Goal: Task Accomplishment & Management: Complete application form

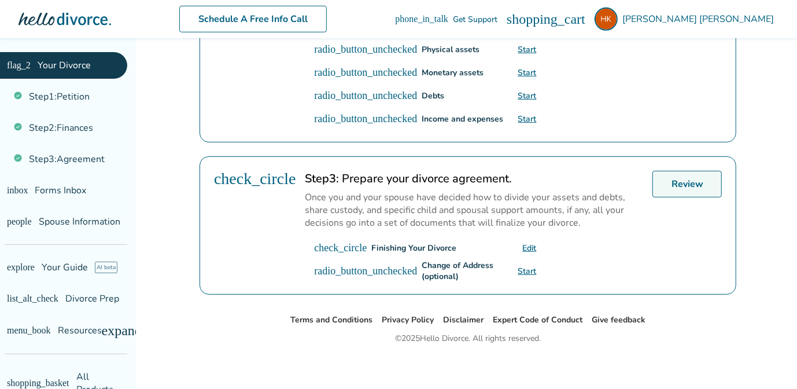
scroll to position [445, 0]
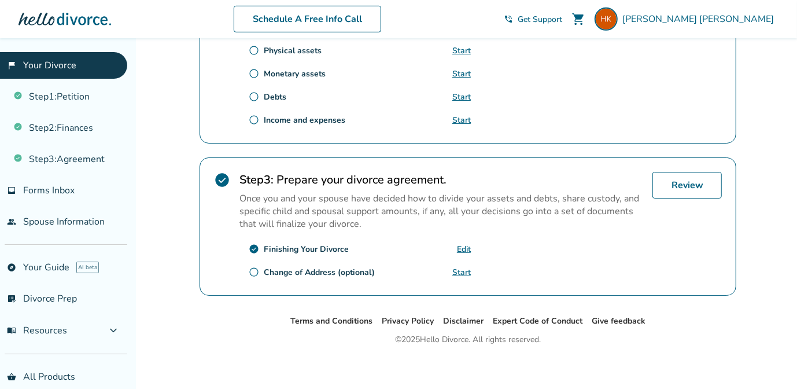
click at [462, 246] on link "Edit" at bounding box center [464, 248] width 14 height 11
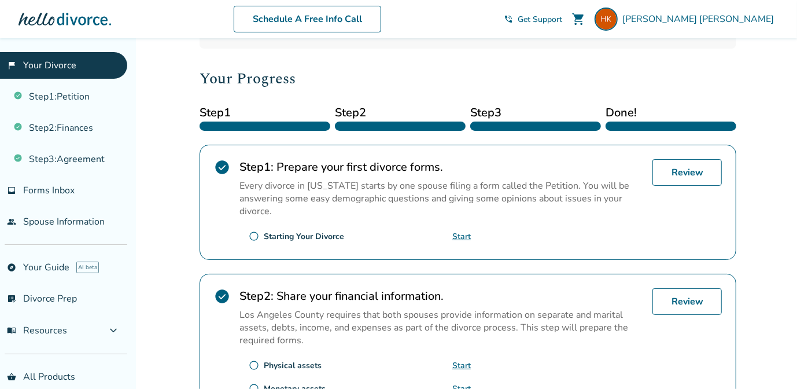
scroll to position [176, 0]
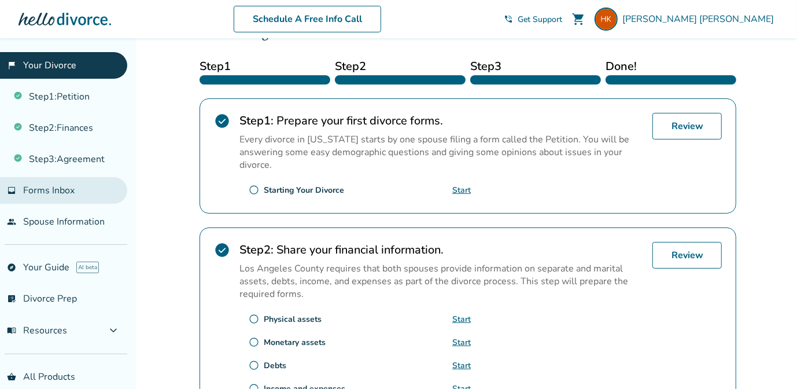
click at [52, 188] on span "Forms Inbox" at bounding box center [48, 190] width 51 height 13
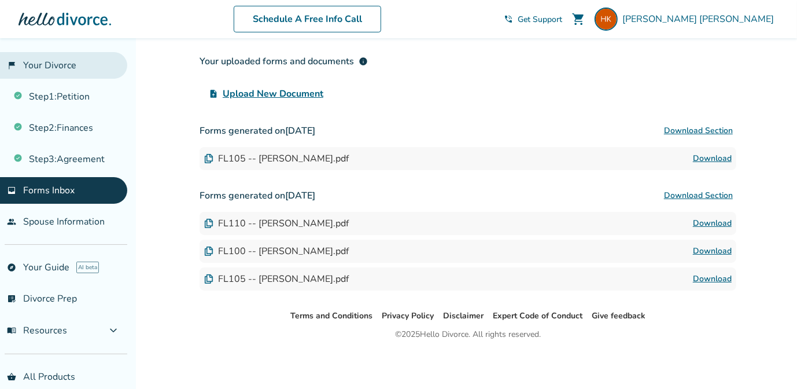
click at [62, 60] on link "flag_2 Your Divorce" at bounding box center [63, 65] width 127 height 27
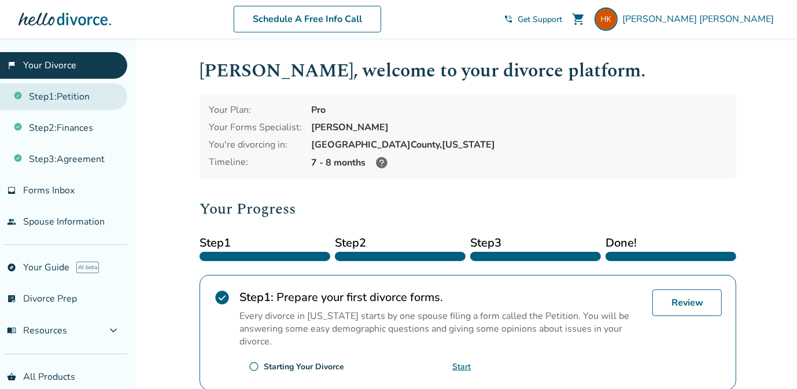
click at [83, 93] on link "Step 1 : Petition" at bounding box center [63, 96] width 127 height 27
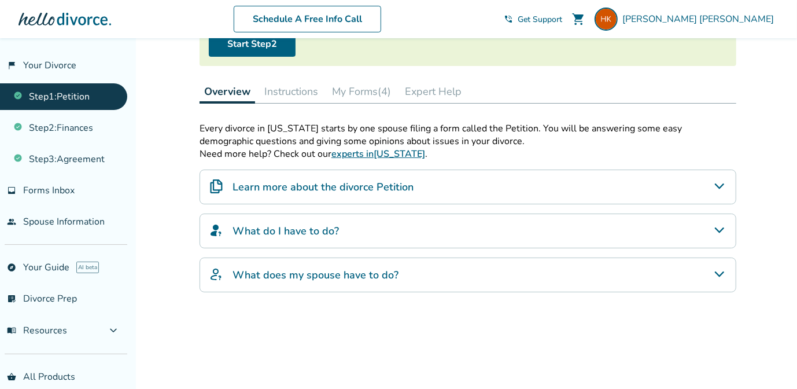
scroll to position [135, 0]
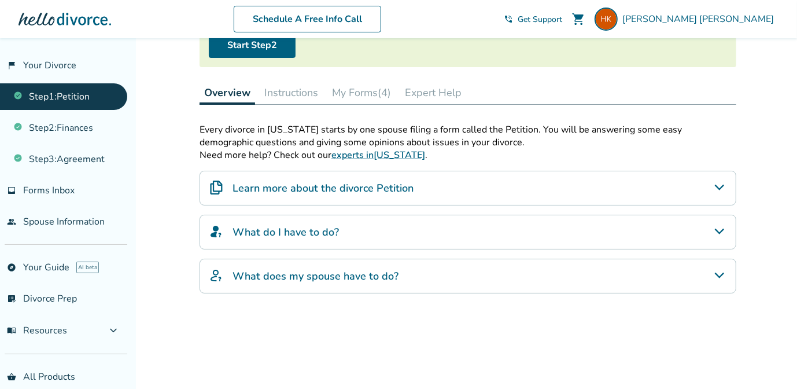
click at [377, 93] on button "My Forms (4)" at bounding box center [361, 92] width 68 height 23
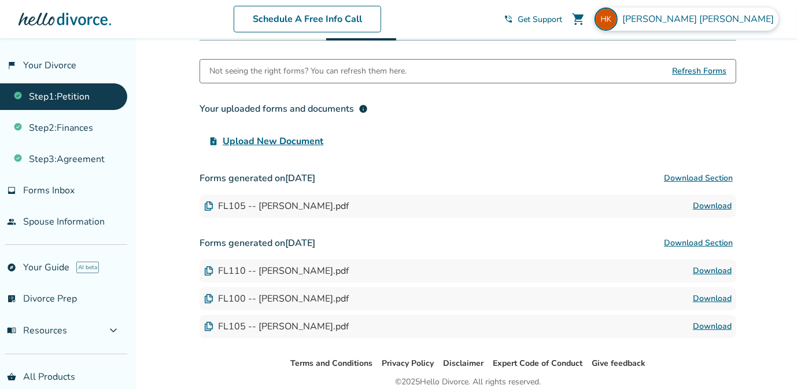
click at [748, 29] on div "[PERSON_NAME]" at bounding box center [687, 19] width 184 height 23
click at [574, 121] on div "Your uploaded forms and documents info upload_file Upload New Document" at bounding box center [468, 125] width 537 height 56
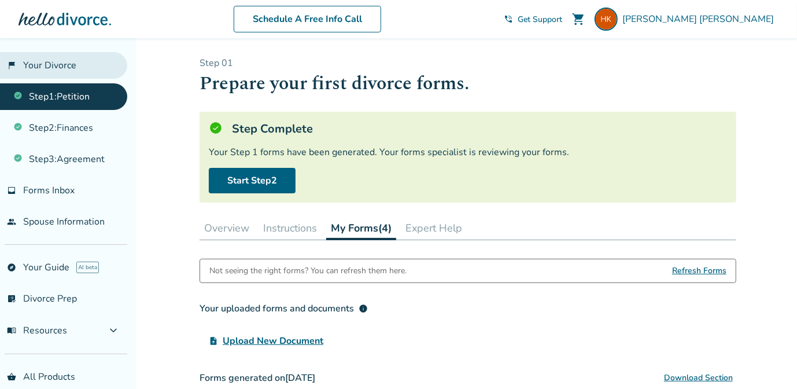
click at [69, 61] on link "flag_2 Your Divorce" at bounding box center [63, 65] width 127 height 27
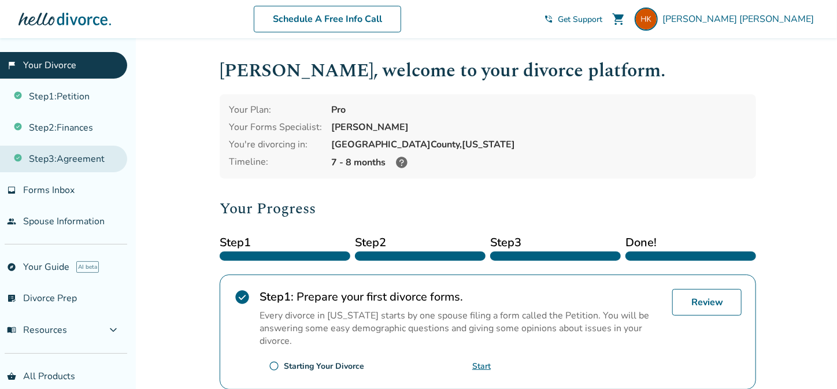
click at [82, 148] on link "Step 3 : Agreement" at bounding box center [63, 159] width 127 height 27
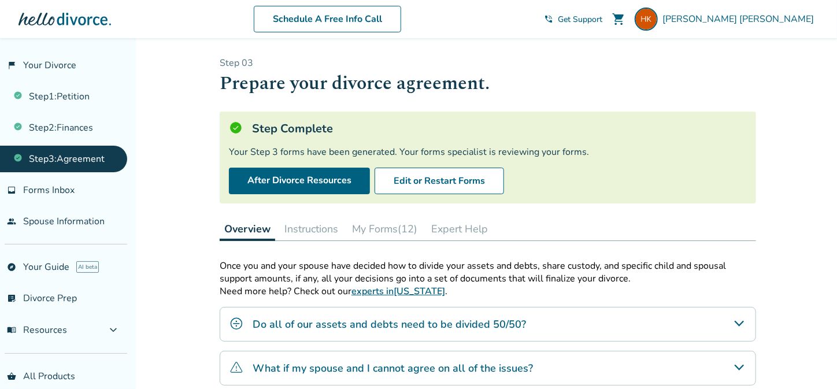
click at [398, 228] on button "My Forms (12)" at bounding box center [385, 228] width 75 height 23
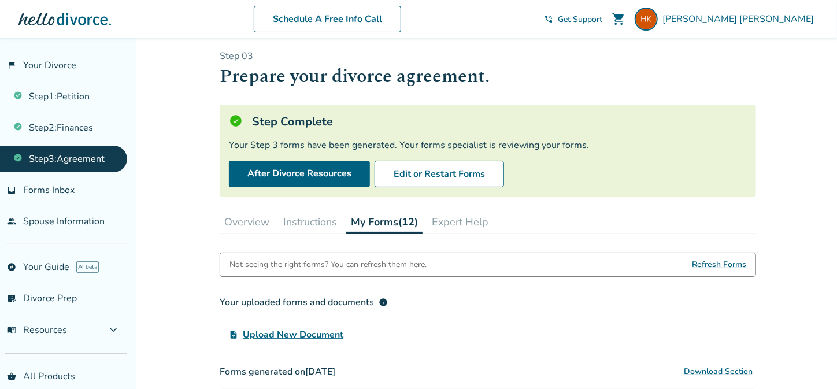
scroll to position [5, 0]
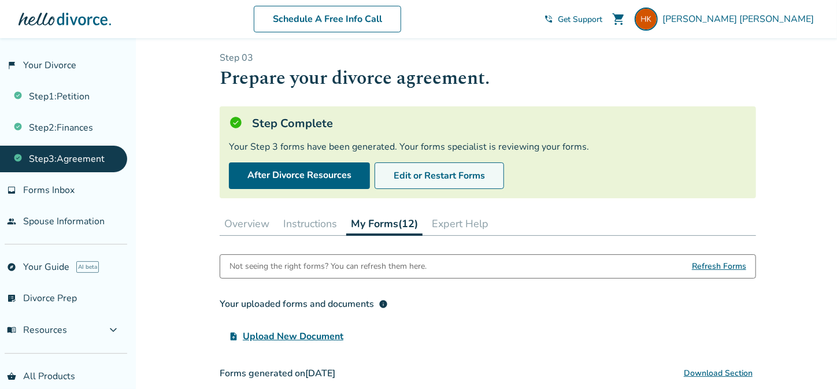
click at [430, 165] on button "Edit or Restart Forms" at bounding box center [440, 176] width 130 height 27
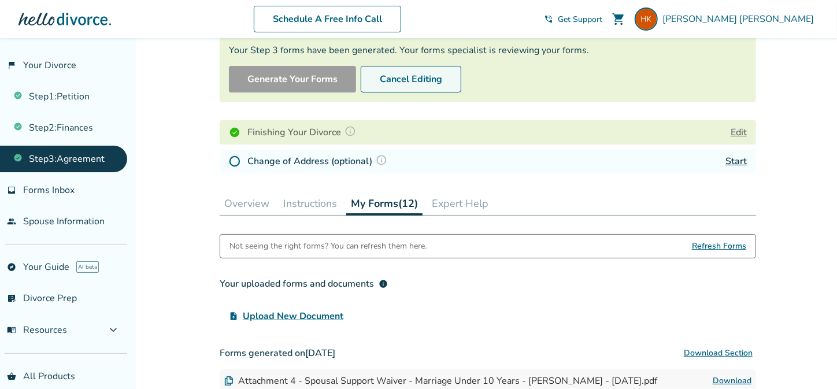
scroll to position [116, 0]
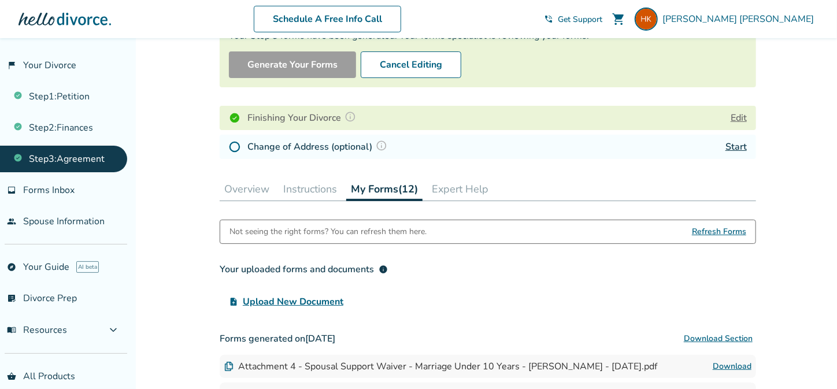
click at [739, 116] on button "Edit" at bounding box center [739, 118] width 16 height 14
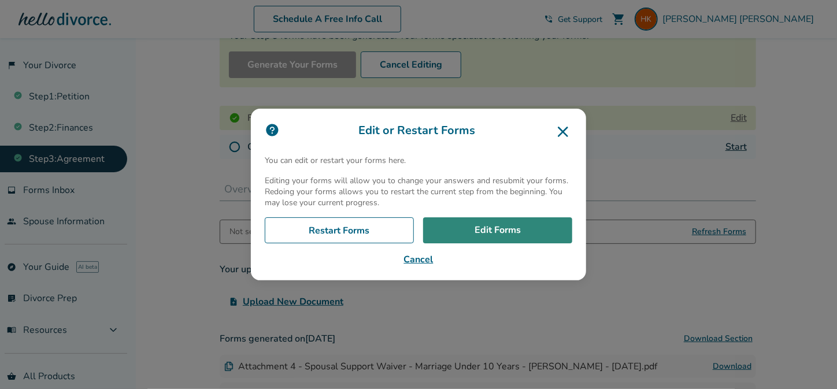
click at [482, 232] on link "Edit Forms" at bounding box center [497, 230] width 149 height 27
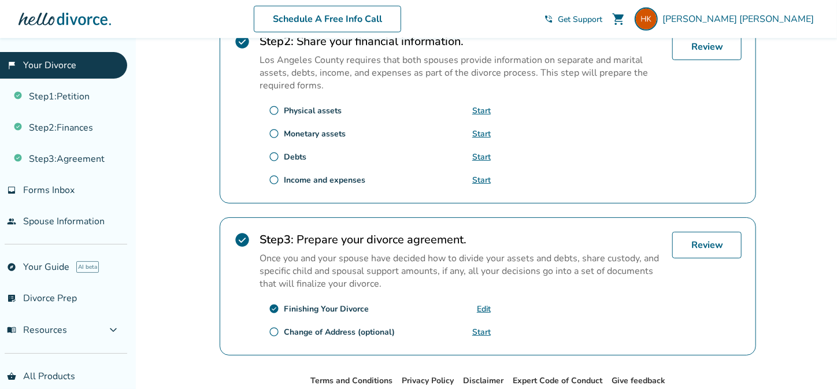
scroll to position [438, 0]
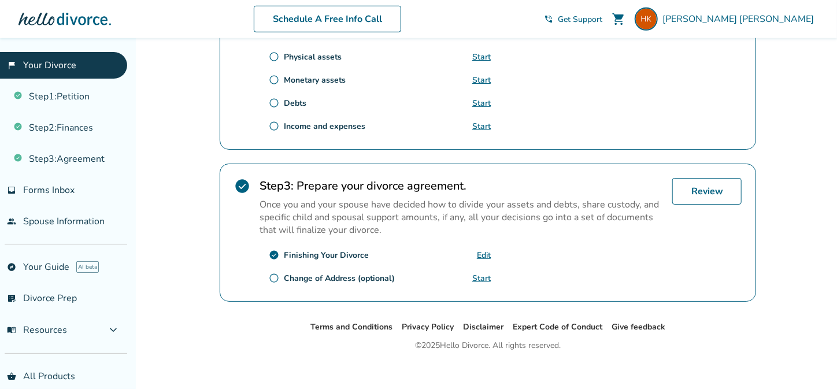
click at [479, 273] on link "Start" at bounding box center [481, 278] width 19 height 11
click at [192, 201] on div "Added to cart Heidi , welcome to your divorce platform. Your Plan: Pro Your For…" at bounding box center [418, 1] width 837 height 802
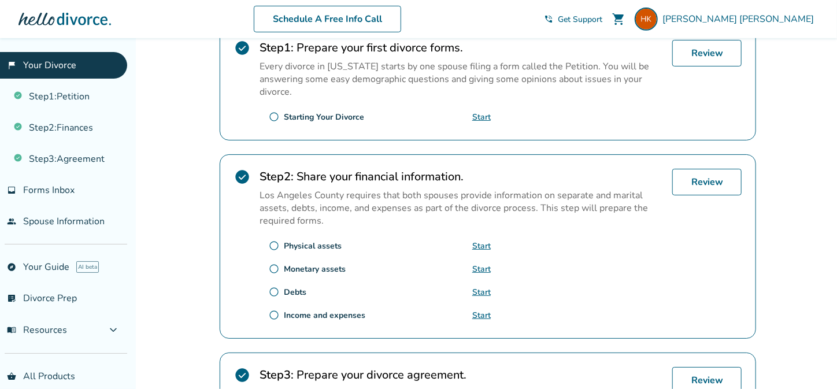
scroll to position [246, 0]
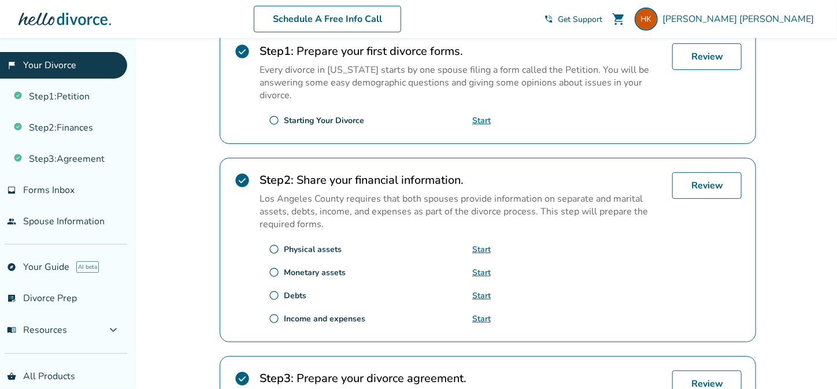
click at [56, 63] on link "flag_2 Your Divorce" at bounding box center [63, 65] width 127 height 27
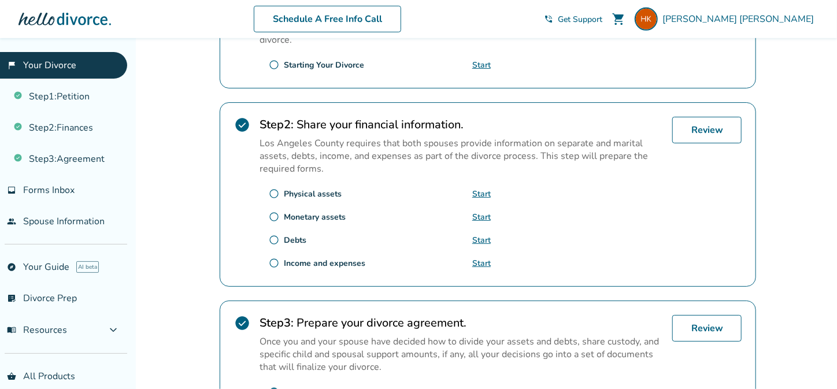
scroll to position [444, 0]
